Goal: Transaction & Acquisition: Purchase product/service

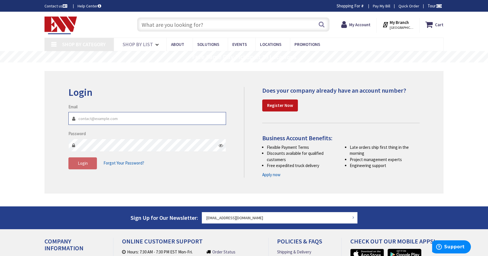
type input "[EMAIL_ADDRESS][DOMAIN_NAME]"
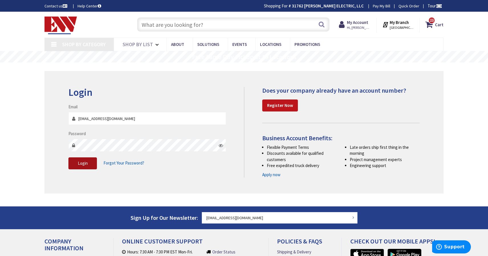
click at [86, 163] on span "Login" at bounding box center [83, 162] width 10 height 5
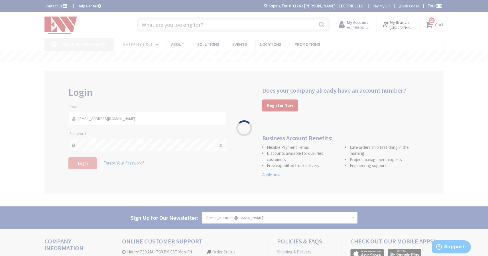
type input "[GEOGRAPHIC_DATA], [GEOGRAPHIC_DATA]"
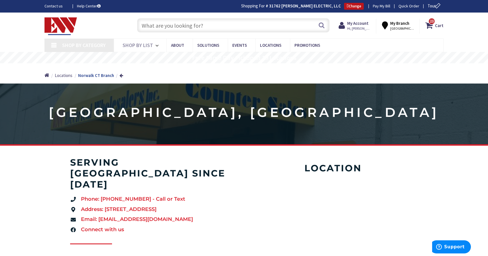
drag, startPoint x: 0, startPoint y: 0, endPoint x: 199, endPoint y: 21, distance: 199.8
click at [199, 21] on input "text" at bounding box center [233, 25] width 192 height 14
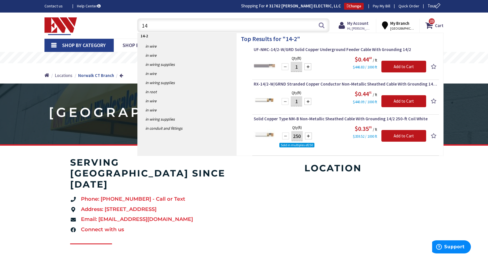
type input "1"
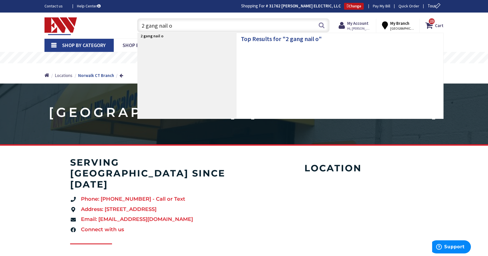
type input "2 gang nail on"
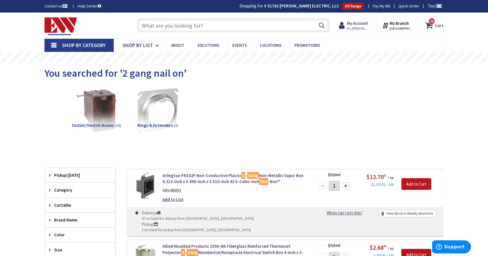
click at [200, 23] on input "text" at bounding box center [233, 25] width 192 height 14
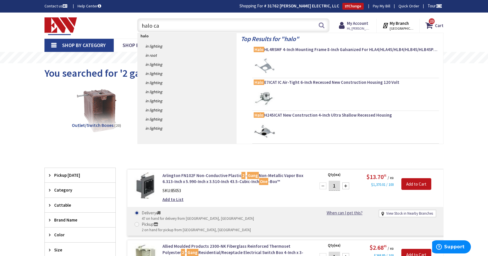
type input "halo can"
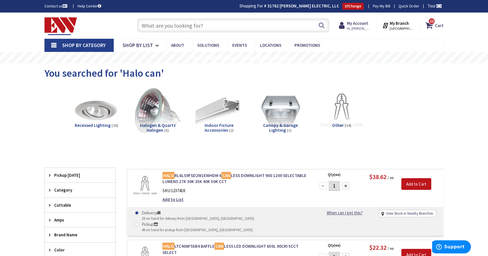
click at [210, 24] on input "text" at bounding box center [233, 25] width 192 height 14
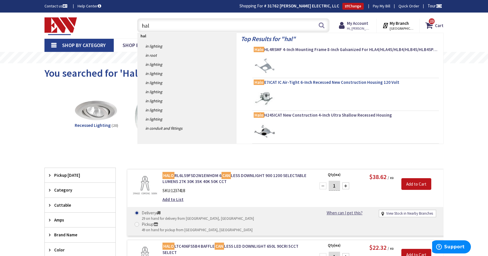
type input "hal"
click at [310, 83] on span "Halo E7ICAT IC Air-Tight 6-Inch Recessed New Construction Housing 120 Volt" at bounding box center [346, 83] width 184 height 6
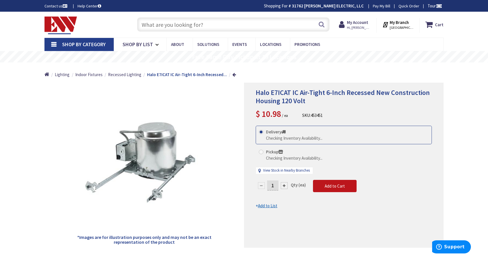
click at [217, 26] on input "text" at bounding box center [233, 24] width 192 height 14
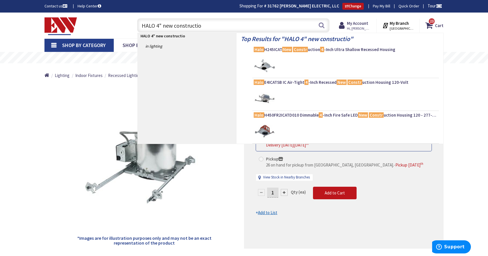
type input "HALO 4" new construction"
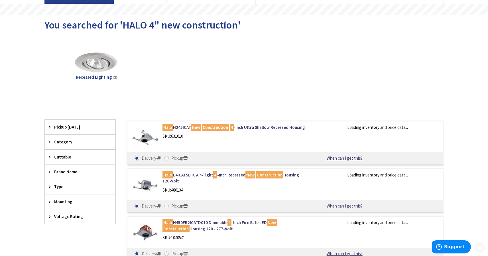
scroll to position [52, 0]
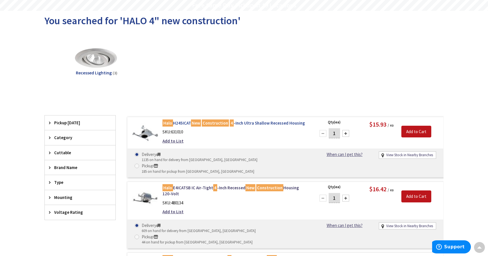
click at [247, 123] on link "Halo H245ICAT New Construction 4 -Inch Ultra Shallow Recessed Housing" at bounding box center [234, 123] width 145 height 6
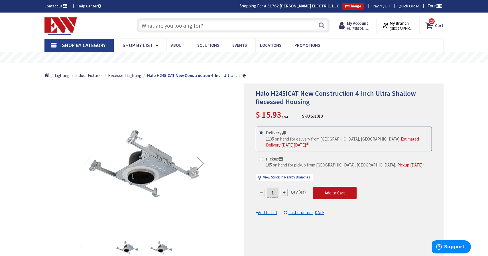
click at [199, 26] on input "text" at bounding box center [233, 25] width 192 height 14
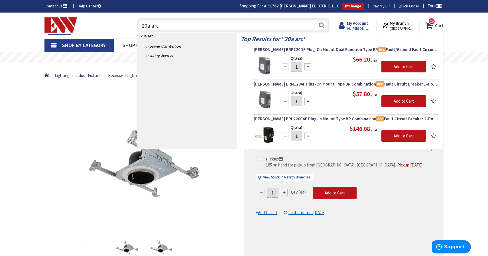
type input "20a arc"
click at [361, 23] on strong "My Account" at bounding box center [357, 23] width 21 height 5
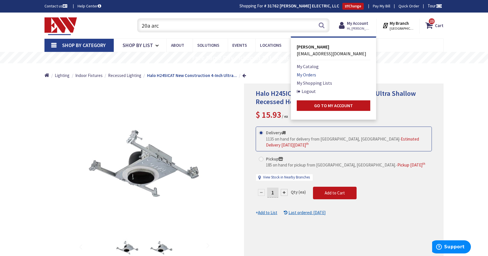
click at [307, 72] on link "My Orders" at bounding box center [306, 74] width 19 height 7
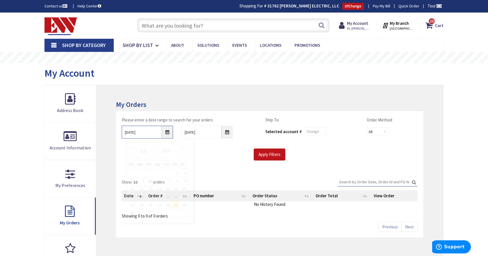
click at [168, 133] on input "8/29/2025" at bounding box center [147, 132] width 51 height 13
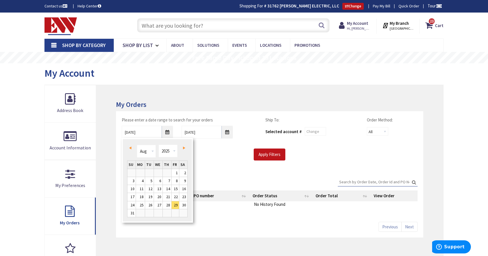
click at [130, 150] on link "Prev" at bounding box center [132, 148] width 8 height 8
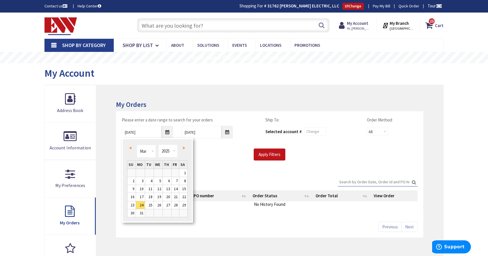
click at [130, 150] on link "Prev" at bounding box center [132, 148] width 8 height 8
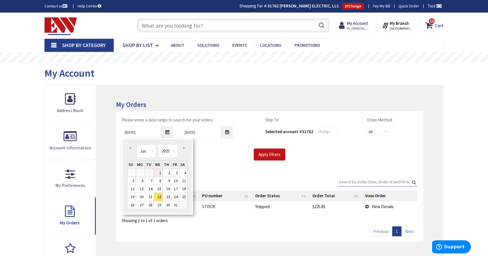
click at [159, 171] on link "1" at bounding box center [158, 173] width 9 height 8
type input "01/01/2025"
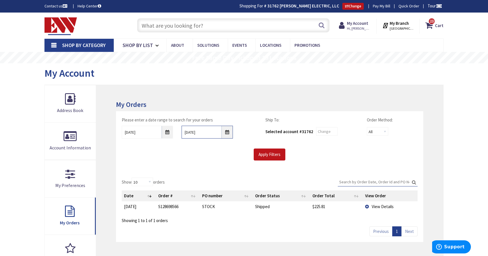
click at [226, 135] on input "9/5/2025" at bounding box center [207, 132] width 51 height 13
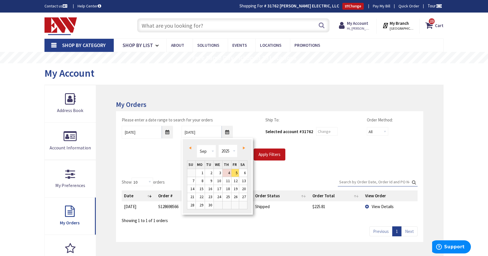
click at [190, 148] on span "Prev" at bounding box center [190, 148] width 2 height 3
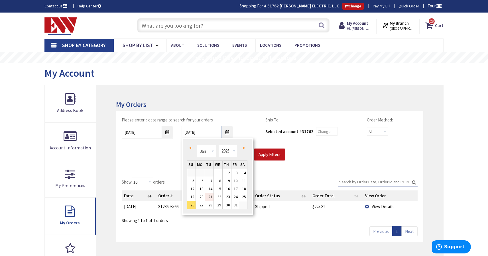
click at [212, 197] on link "21" at bounding box center [209, 197] width 9 height 8
type input "01/21/2025"
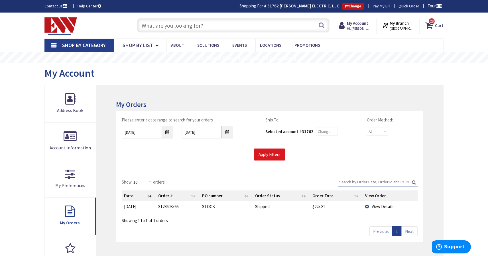
click at [272, 159] on input "Apply Filters" at bounding box center [270, 154] width 32 height 12
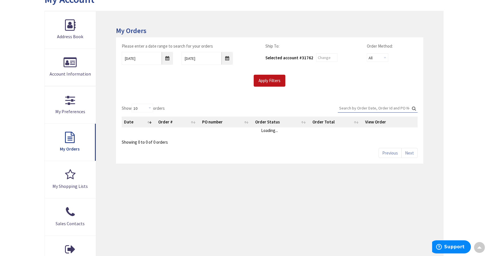
scroll to position [74, 0]
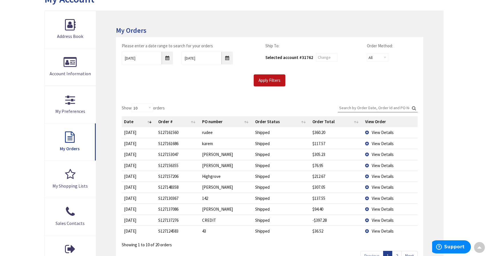
click at [378, 143] on span "View Details" at bounding box center [383, 143] width 22 height 5
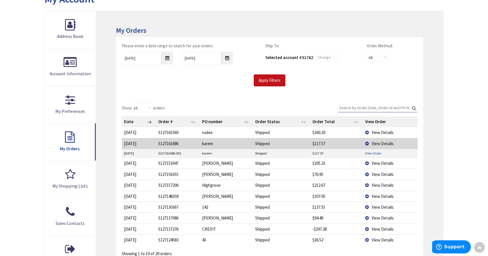
click at [372, 154] on link "View Order" at bounding box center [373, 153] width 16 height 5
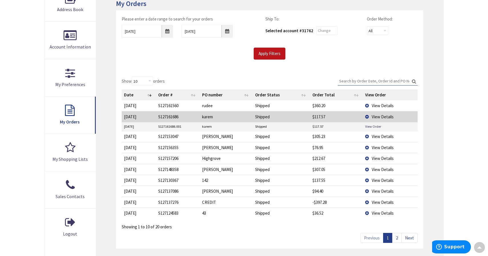
scroll to position [110, 0]
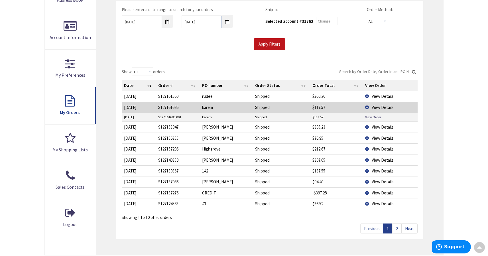
click at [398, 228] on link "2" at bounding box center [396, 228] width 9 height 10
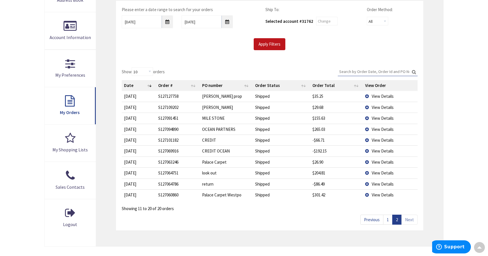
click at [390, 221] on link "1" at bounding box center [387, 220] width 9 height 10
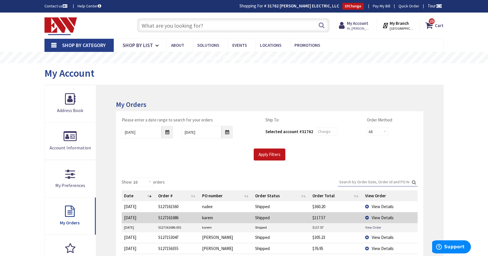
scroll to position [0, 0]
click at [199, 29] on input "text" at bounding box center [233, 25] width 192 height 14
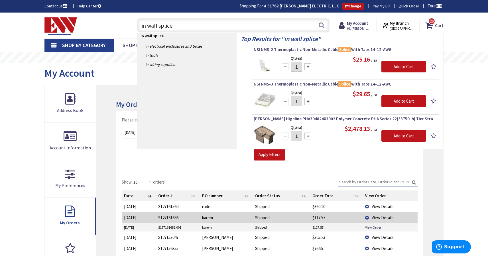
drag, startPoint x: 176, startPoint y: 24, endPoint x: 134, endPoint y: 25, distance: 41.3
click at [134, 25] on div "in wall splice in wall splice Search" at bounding box center [231, 25] width 195 height 18
type input "led dimmer"
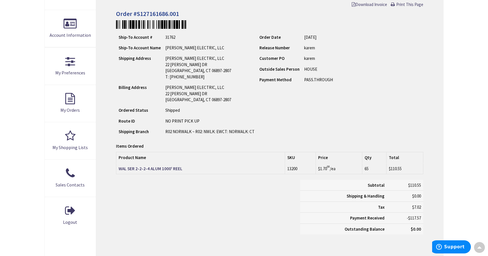
scroll to position [113, 0]
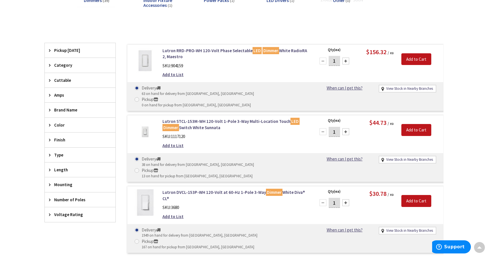
scroll to position [121, 0]
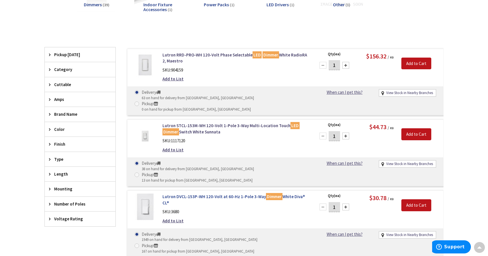
click at [176, 194] on link "Lutron DVCL-153P-WH 120-Volt at 60-Hz 1-Pole 3-Way Dimmer White Diva® CL®" at bounding box center [234, 200] width 145 height 12
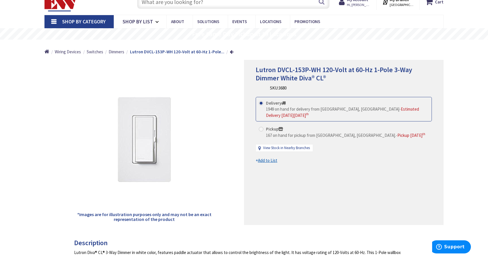
scroll to position [42, 0]
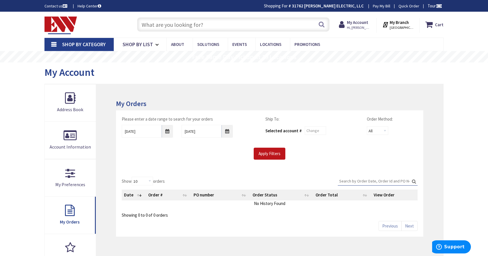
scroll to position [1, 0]
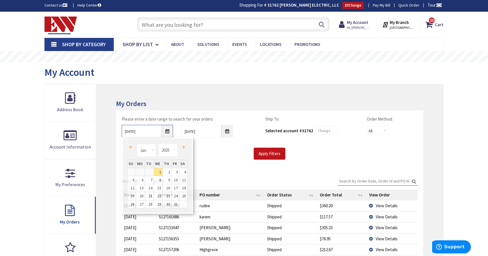
click at [163, 129] on input "[DATE]" at bounding box center [147, 131] width 51 height 13
click at [183, 147] on span "Next" at bounding box center [184, 147] width 2 height 3
click at [153, 172] on link "1" at bounding box center [149, 172] width 9 height 8
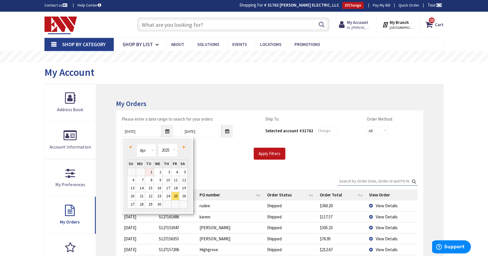
type input "04/01/2025"
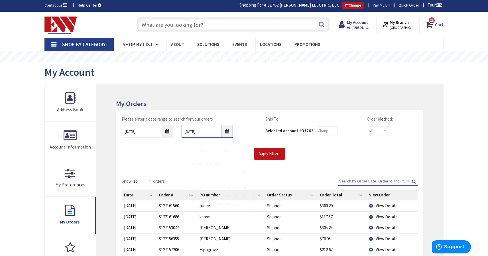
click at [228, 132] on input "01/21/2025" at bounding box center [207, 131] width 51 height 13
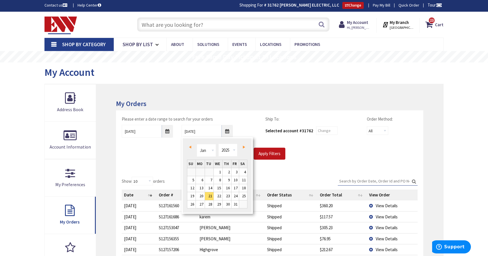
click at [241, 147] on link "Next" at bounding box center [243, 147] width 8 height 8
click at [242, 147] on link "Next" at bounding box center [243, 147] width 8 height 8
click at [243, 205] on link "31" at bounding box center [243, 204] width 8 height 8
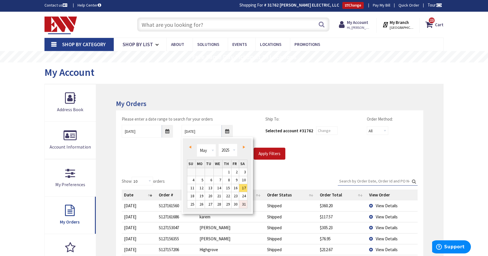
type input "05/31/2025"
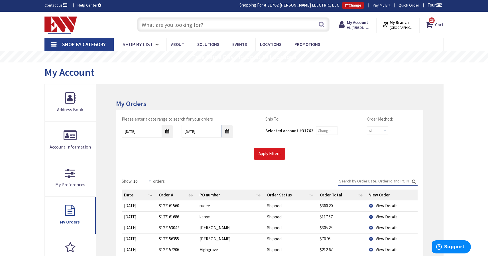
click at [271, 156] on input "Apply Filters" at bounding box center [270, 154] width 32 height 12
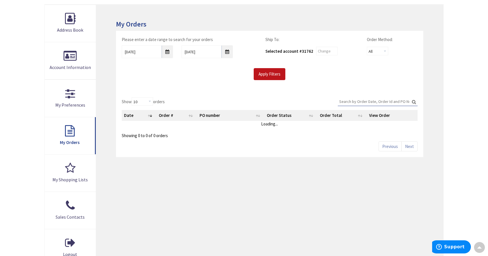
scroll to position [82, 0]
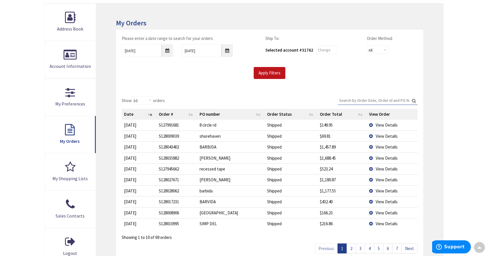
click at [353, 246] on link "2" at bounding box center [351, 248] width 9 height 10
click at [362, 247] on link "3" at bounding box center [360, 248] width 9 height 10
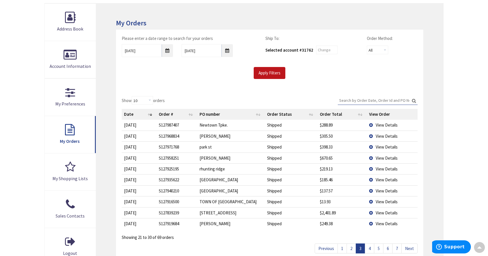
click at [371, 249] on link "4" at bounding box center [369, 248] width 9 height 10
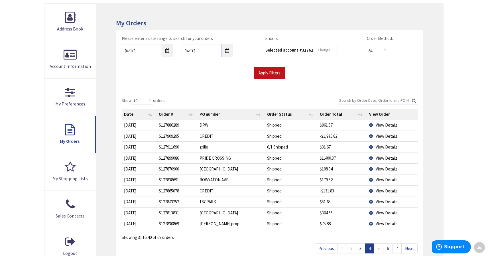
click at [410, 246] on link "Next" at bounding box center [409, 248] width 16 height 10
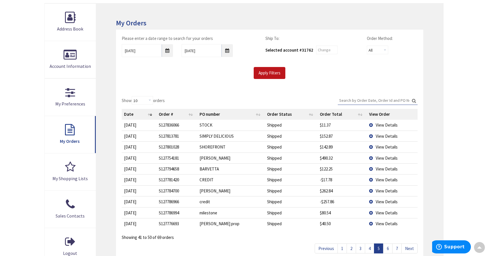
click at [410, 246] on link "Next" at bounding box center [409, 248] width 16 height 10
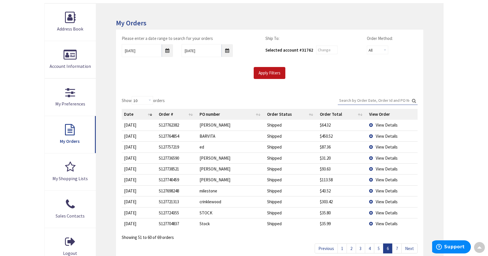
click at [410, 246] on link "Next" at bounding box center [409, 248] width 16 height 10
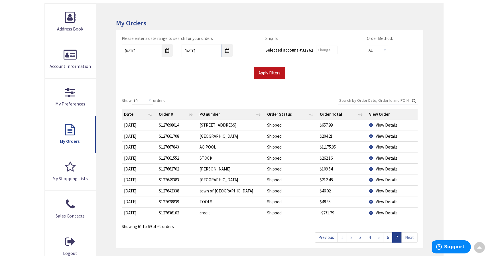
click at [342, 236] on link "1" at bounding box center [341, 237] width 9 height 10
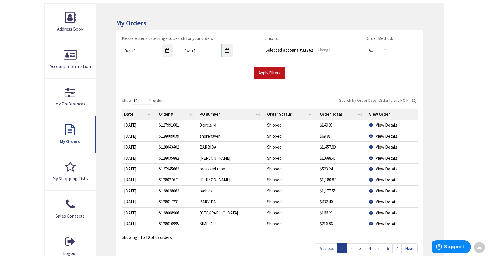
click at [412, 247] on link "Next" at bounding box center [409, 248] width 16 height 10
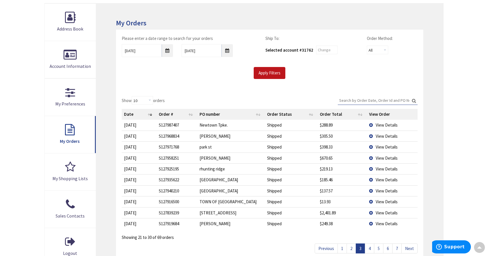
click at [412, 247] on link "Next" at bounding box center [409, 248] width 16 height 10
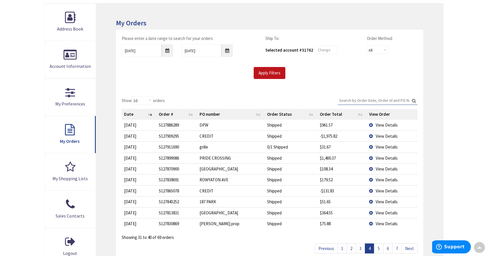
click at [412, 247] on link "Next" at bounding box center [409, 248] width 16 height 10
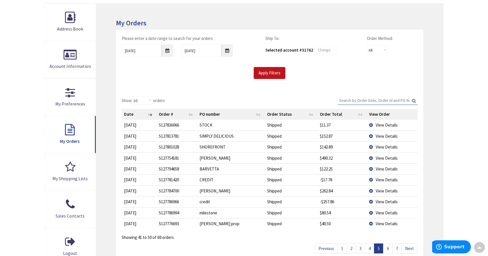
click at [412, 247] on link "Next" at bounding box center [409, 248] width 16 height 10
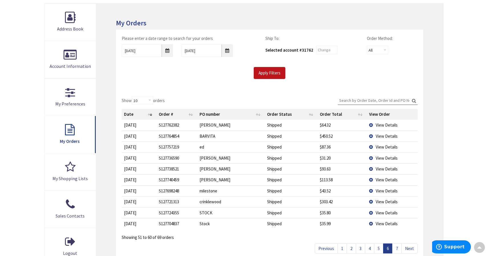
click at [412, 247] on link "Next" at bounding box center [409, 248] width 16 height 10
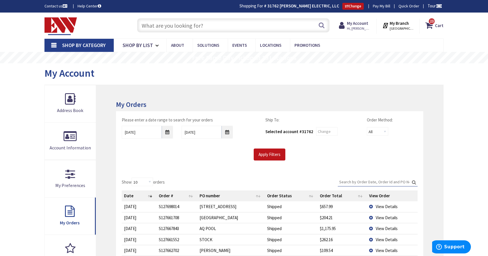
scroll to position [0, 0]
click at [190, 24] on input "text" at bounding box center [233, 25] width 192 height 14
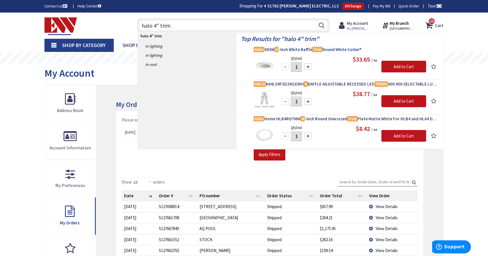
type input "halo 4" trim"
click at [269, 50] on span "Halo 993W 4 -Inch White Baffle Trim Round White Coilex®" at bounding box center [346, 50] width 184 height 6
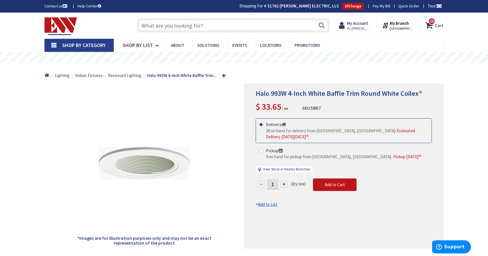
click at [213, 29] on input "text" at bounding box center [233, 25] width 192 height 14
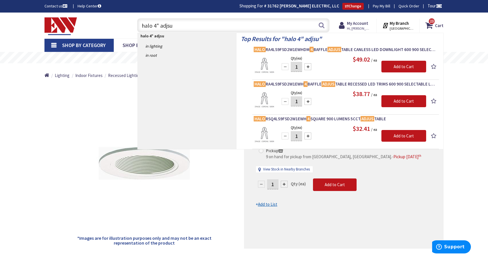
type input "halo 4" adjusted"
